Goal: Obtain resource: Download file/media

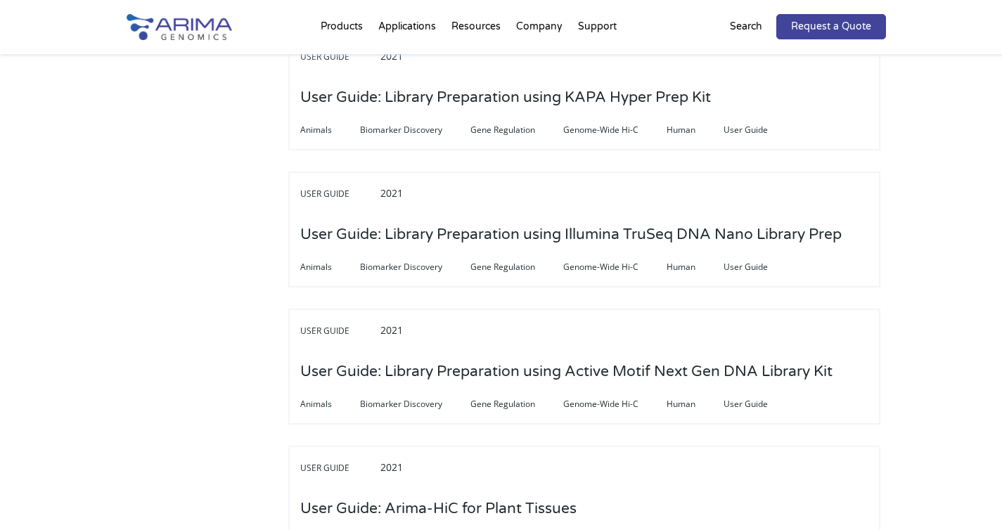
scroll to position [3009, 0]
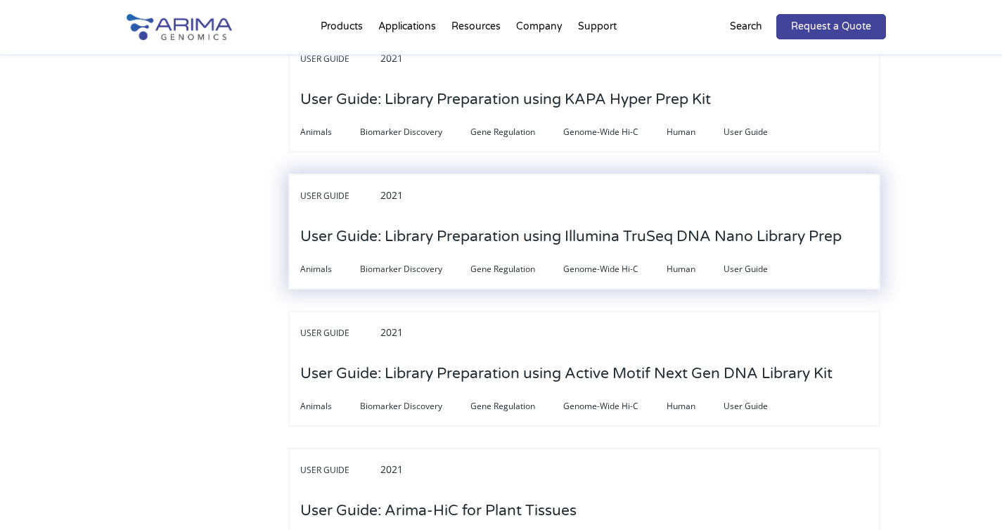
click at [540, 215] on h3 "User Guide: Library Preparation using Illumina TruSeq DNA Nano Library Prep" at bounding box center [571, 237] width 542 height 44
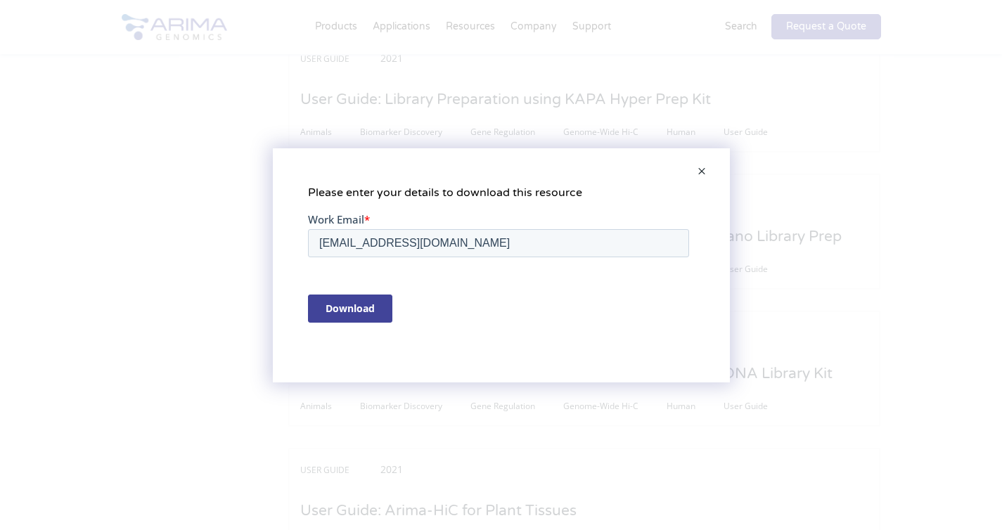
scroll to position [0, 0]
click at [356, 308] on input "Download" at bounding box center [349, 308] width 84 height 28
click at [705, 170] on span at bounding box center [702, 172] width 28 height 34
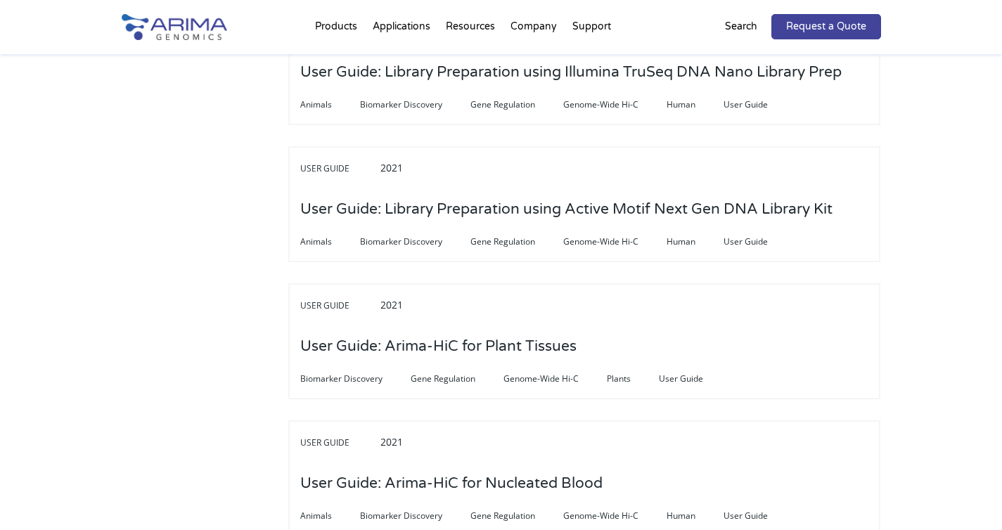
scroll to position [3178, 0]
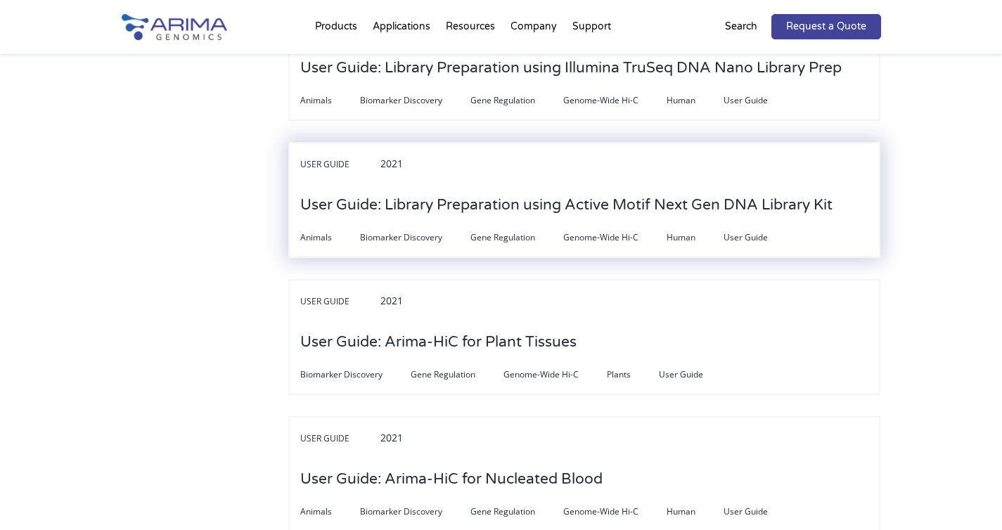
click at [659, 186] on h3 "User Guide: Library Preparation using Active Motif Next Gen DNA Library Kit" at bounding box center [566, 206] width 533 height 44
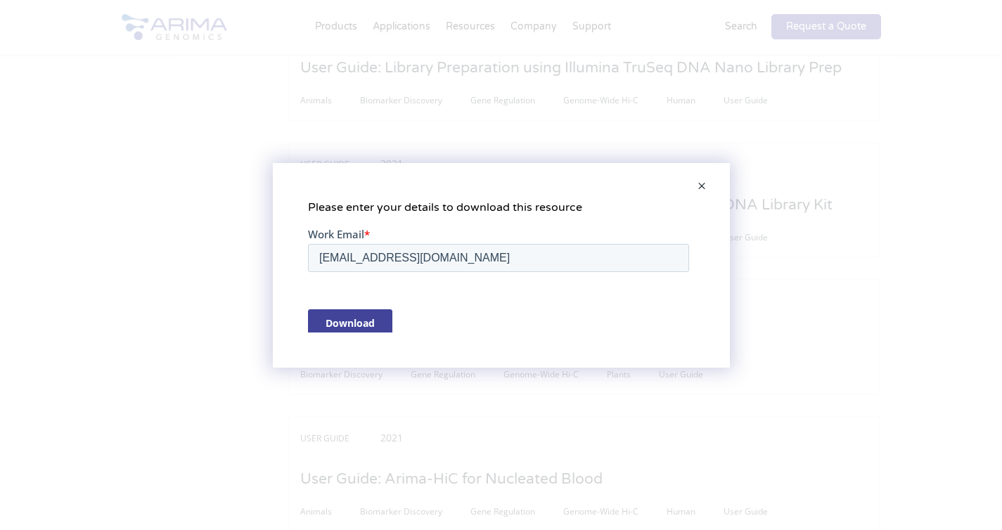
scroll to position [0, 0]
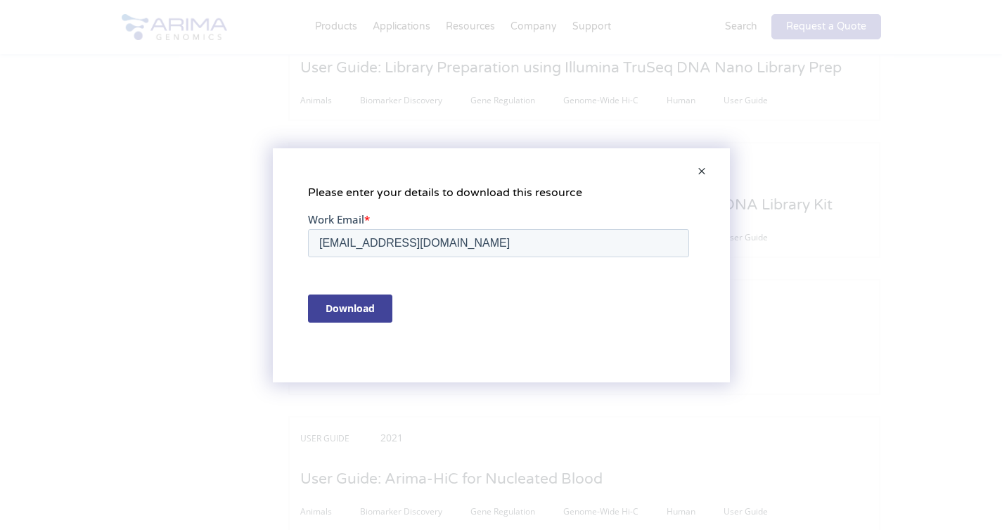
click at [368, 305] on input "Download" at bounding box center [349, 308] width 84 height 28
click at [849, 200] on div "Please enter your details to download this resource" at bounding box center [501, 265] width 1002 height 530
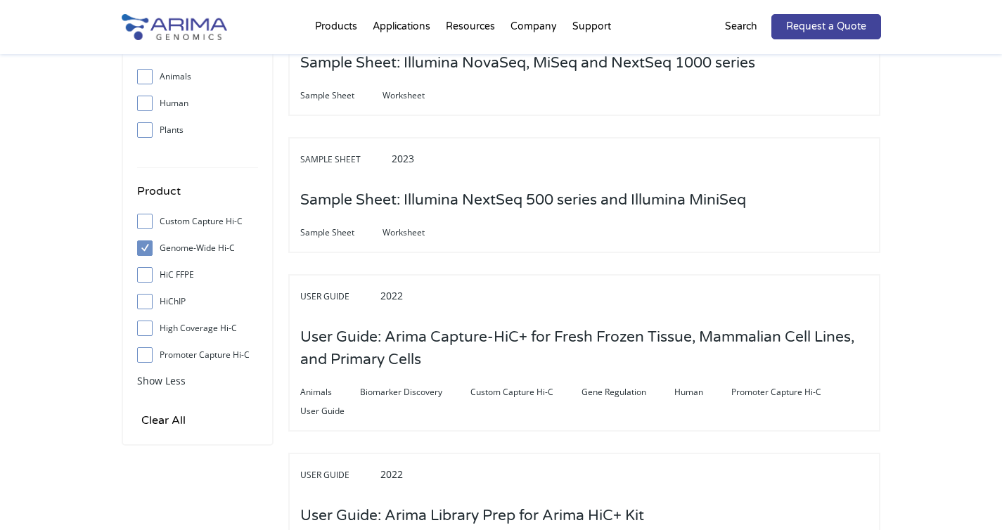
scroll to position [507, 0]
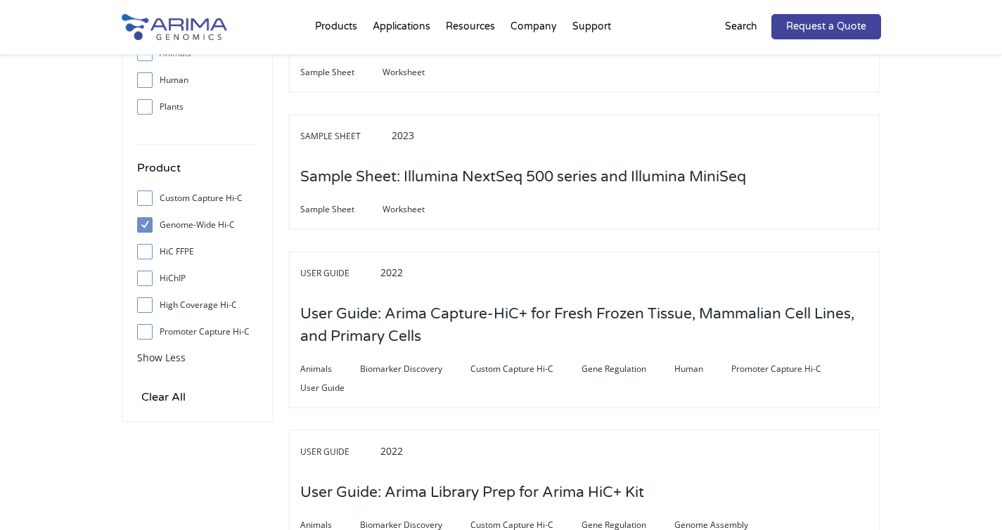
click at [144, 229] on input "Genome-Wide Hi-C" at bounding box center [144, 224] width 9 height 9
checkbox input "false"
click at [146, 303] on input "High Coverage Hi-C" at bounding box center [144, 304] width 9 height 9
checkbox input "true"
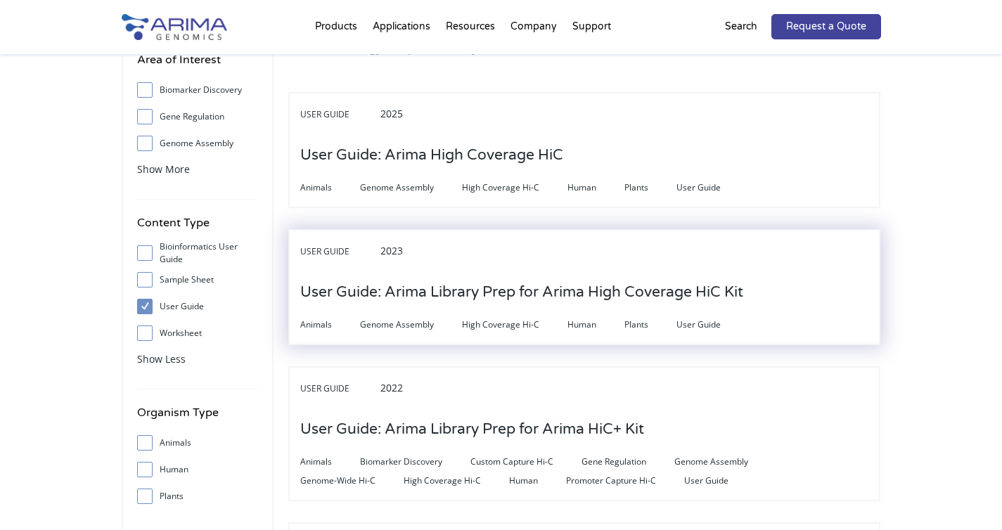
scroll to position [113, 0]
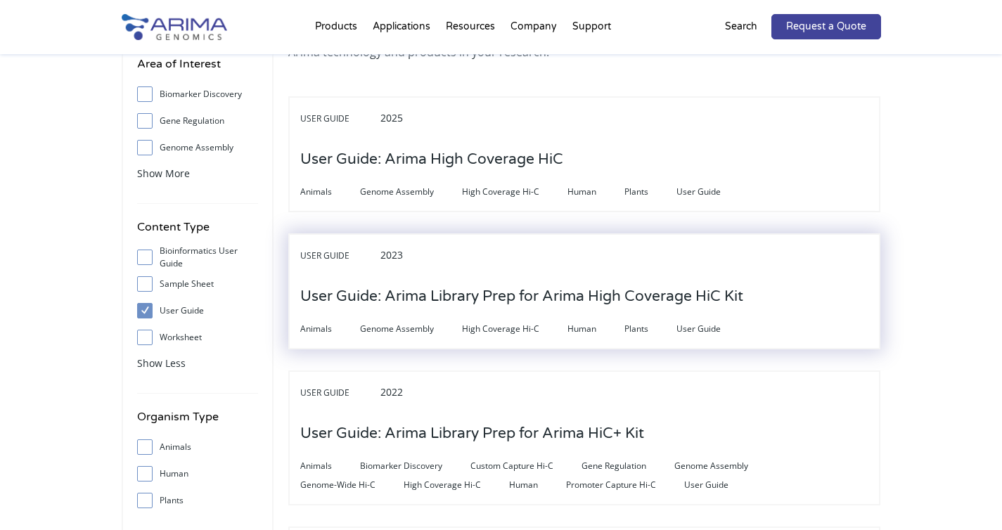
click at [413, 303] on h3 "User Guide: Arima Library Prep for Arima High Coverage HiC Kit" at bounding box center [521, 297] width 443 height 44
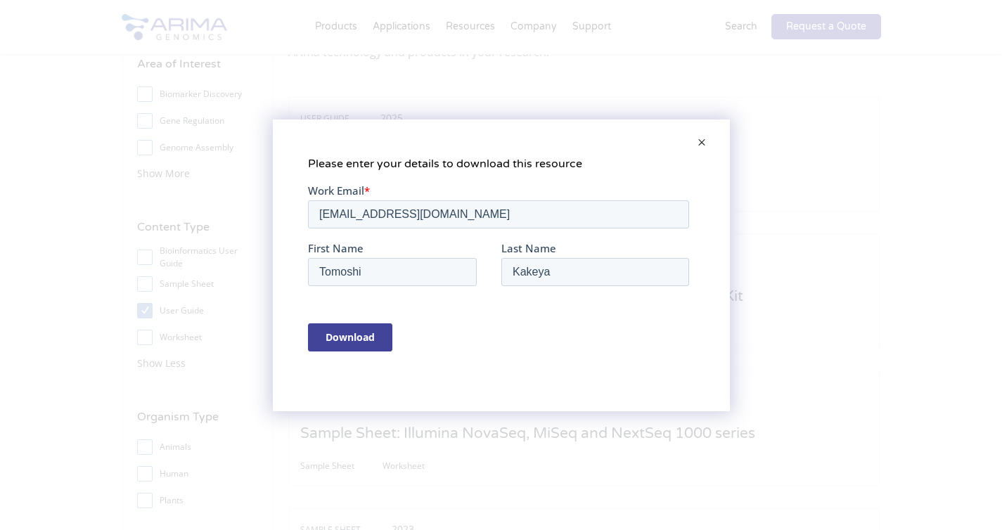
scroll to position [0, 0]
click at [701, 145] on span at bounding box center [702, 144] width 28 height 34
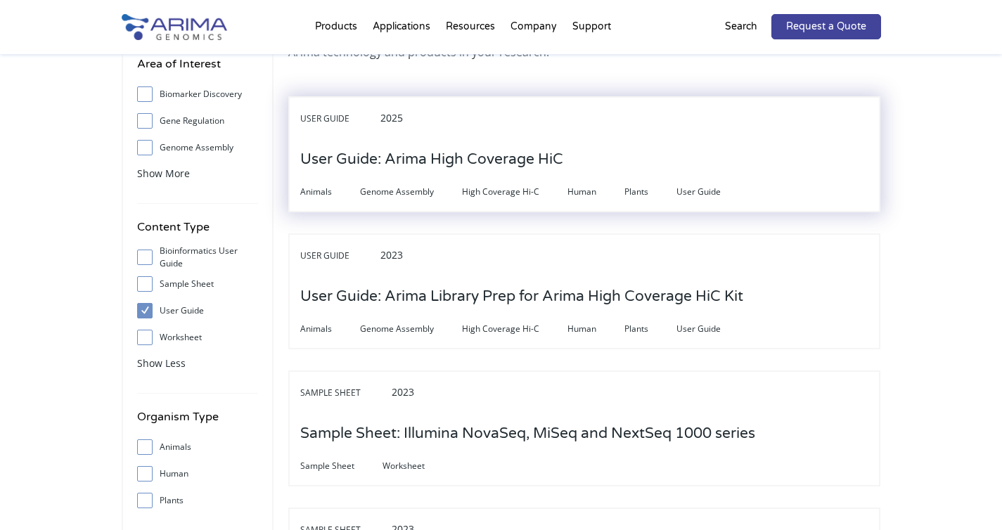
click at [507, 162] on h3 "User Guide: Arima High Coverage HiC" at bounding box center [431, 160] width 263 height 44
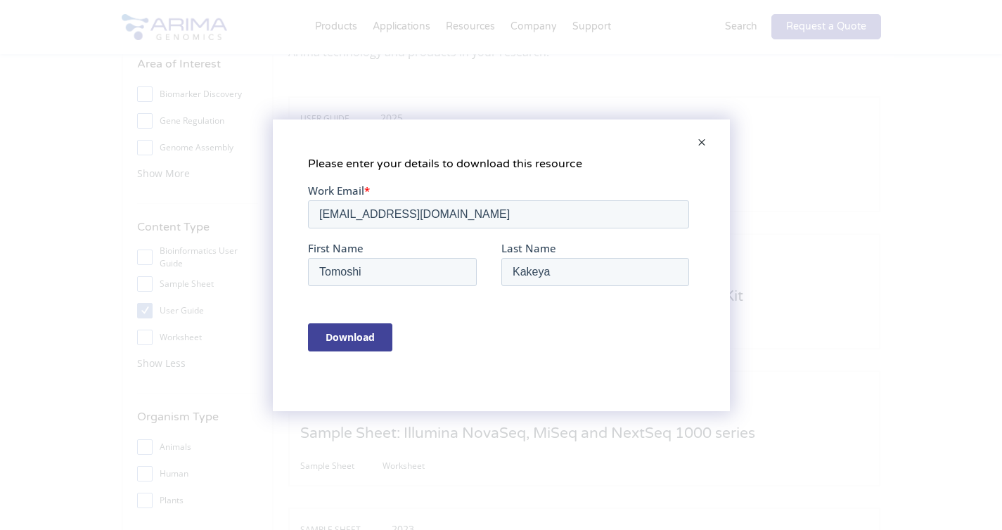
click at [368, 338] on input "Download" at bounding box center [349, 337] width 84 height 28
click at [701, 145] on span at bounding box center [702, 144] width 28 height 34
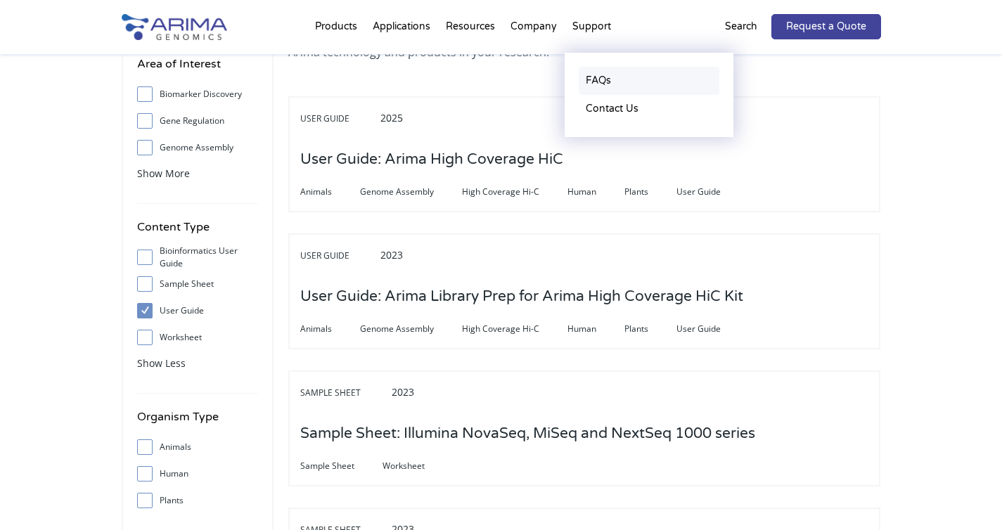
click at [601, 71] on link "FAQs" at bounding box center [649, 81] width 141 height 28
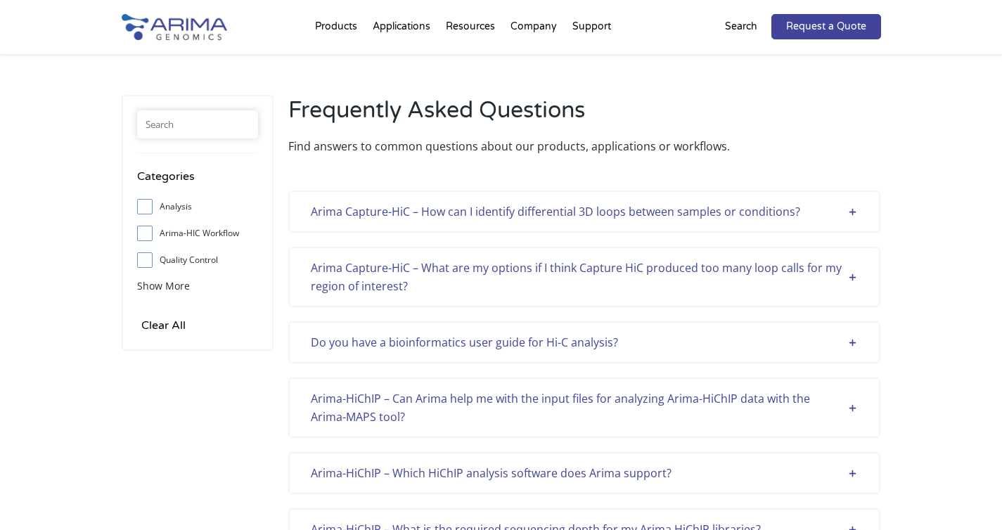
click at [193, 129] on input "text" at bounding box center [197, 124] width 121 height 28
type input "c"
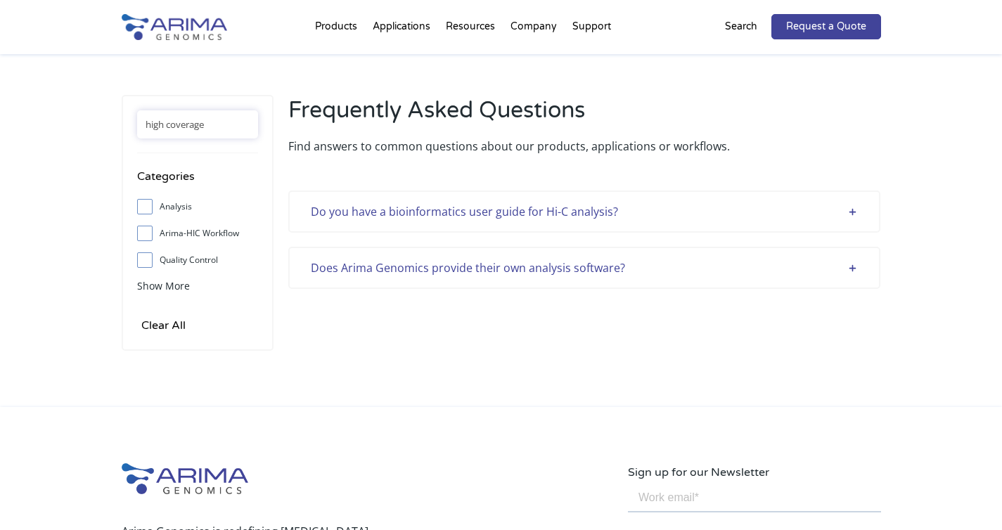
click at [692, 267] on div "Does Arima Genomics provide their own analysis software?" at bounding box center [584, 268] width 547 height 18
click at [780, 265] on div "Does Arima Genomics provide their own analysis software?" at bounding box center [584, 268] width 547 height 18
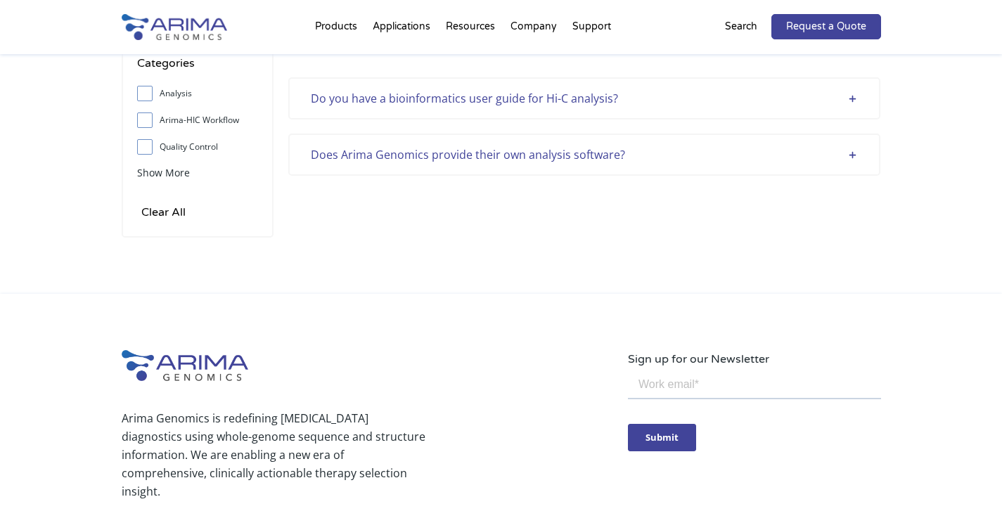
scroll to position [113, 0]
click at [853, 153] on div "Does Arima Genomics provide their own analysis software?" at bounding box center [584, 155] width 547 height 18
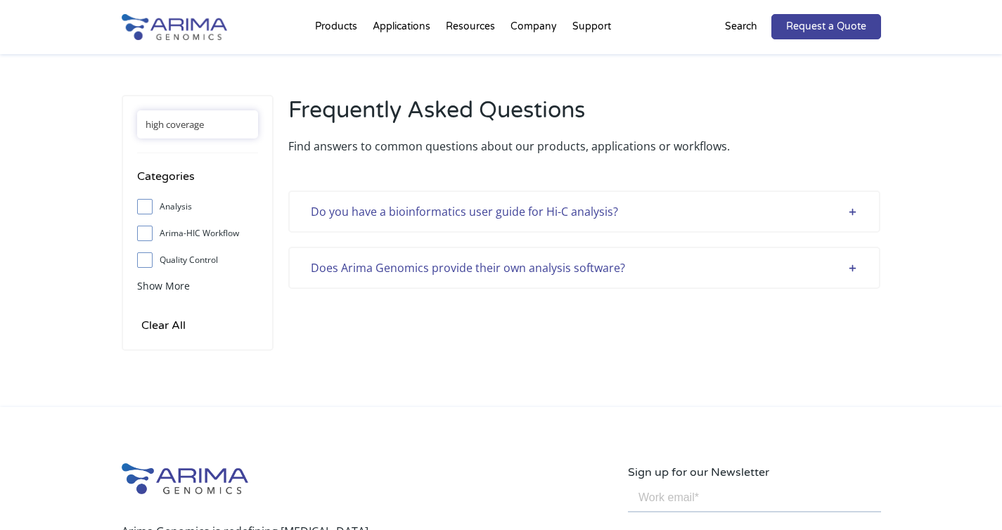
click at [193, 122] on input "high coverage" at bounding box center [197, 124] width 121 height 28
drag, startPoint x: 166, startPoint y: 125, endPoint x: 146, endPoint y: 247, distance: 123.4
click at [129, 125] on div "high coverage Categories Analysis Arima-HIC Workflow Quality Control Sample Sup…" at bounding box center [198, 223] width 152 height 256
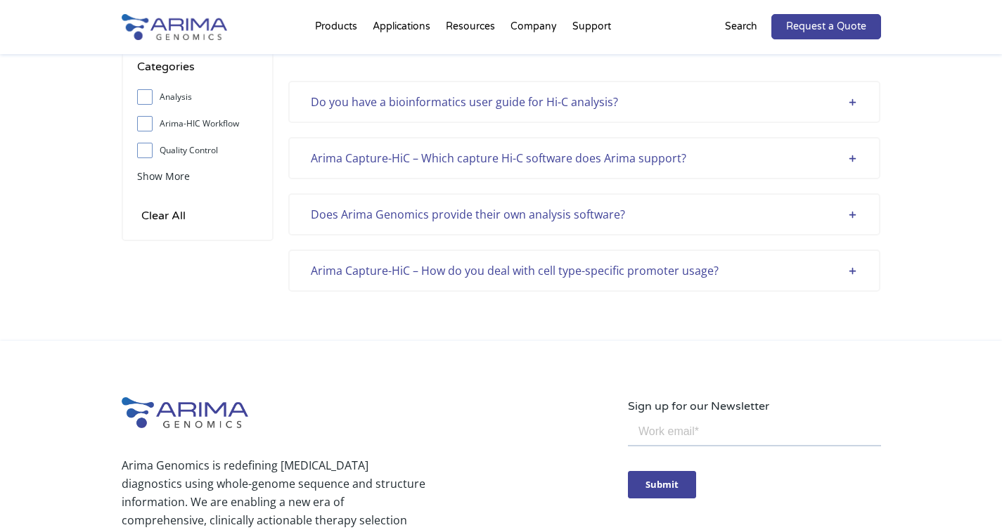
scroll to position [113, 0]
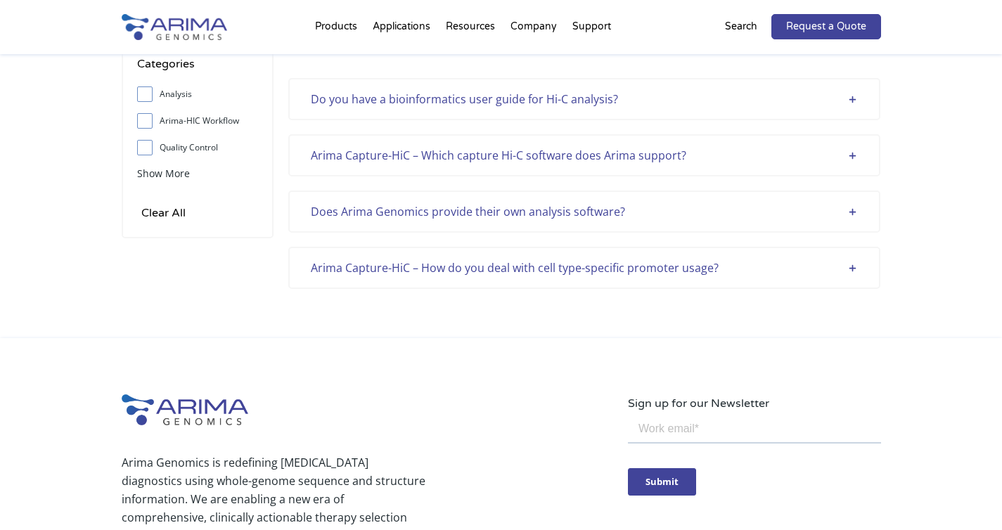
type input "coverage"
click at [858, 266] on div "Arima Capture-HiC – How do you deal with cell type-specific promoter usage?" at bounding box center [584, 268] width 547 height 18
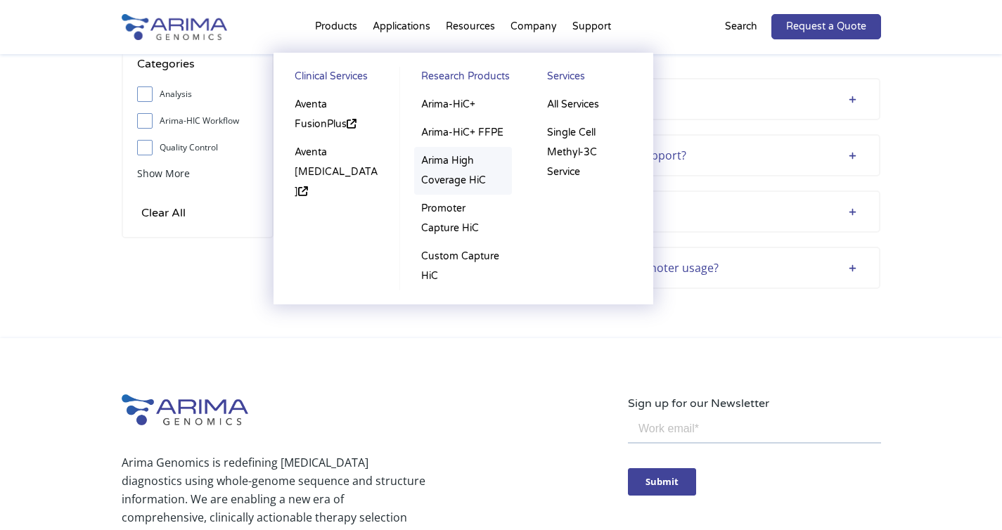
click at [457, 179] on link "Arima High Coverage HiC" at bounding box center [463, 171] width 98 height 48
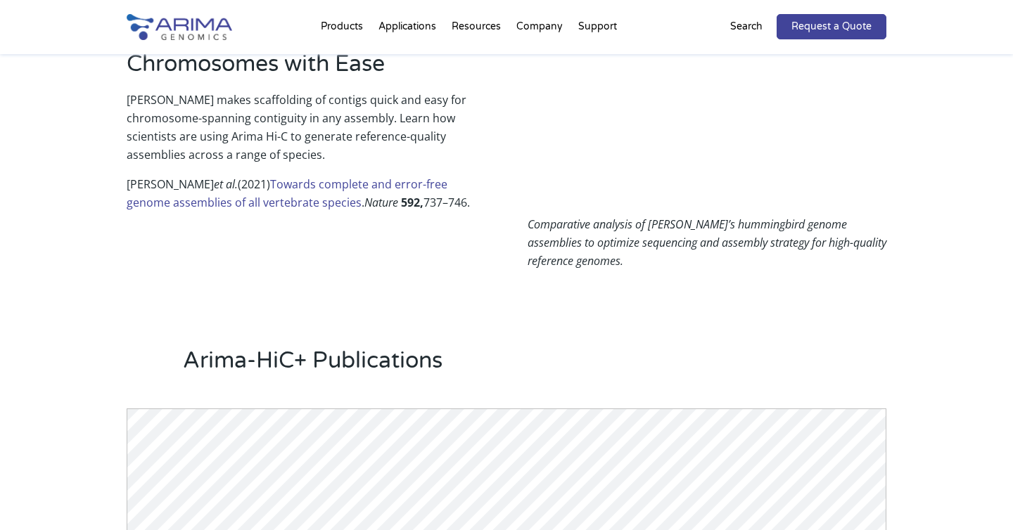
scroll to position [998, 0]
